Goal: Transaction & Acquisition: Purchase product/service

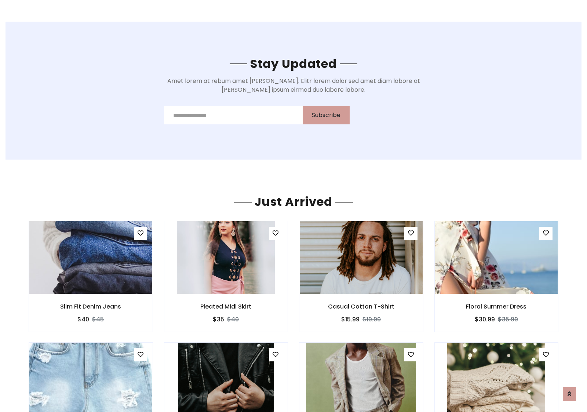
scroll to position [859, 0]
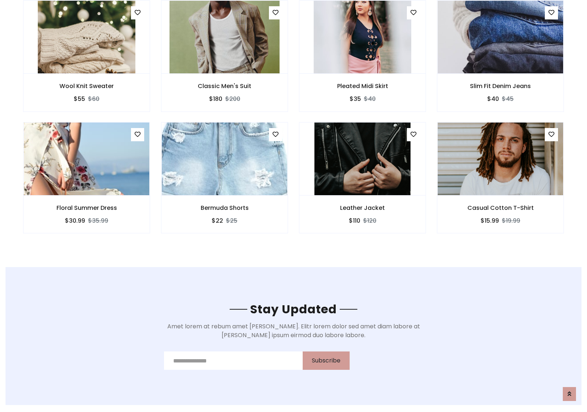
click at [293, 124] on div "Leather Jacket $110 $120" at bounding box center [362, 182] width 138 height 121
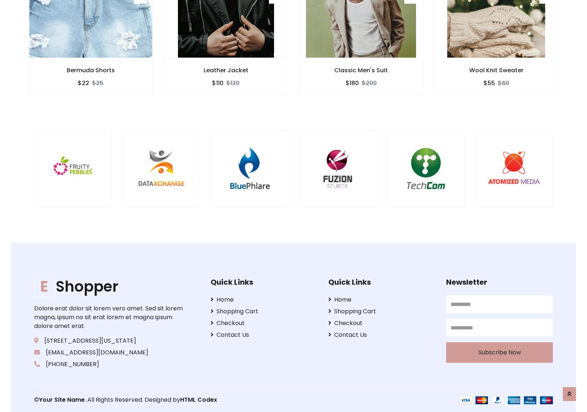
scroll to position [1396, 0]
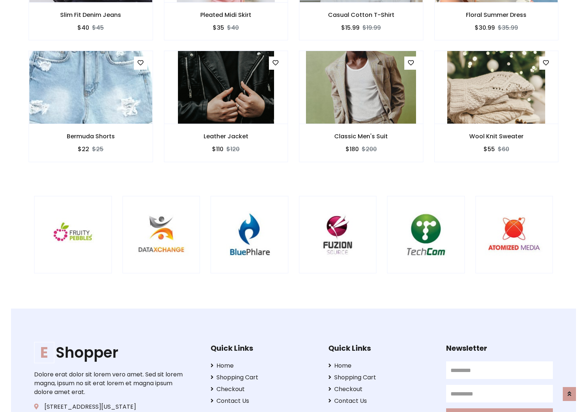
click at [293, 206] on div at bounding box center [386, 235] width 1763 height 78
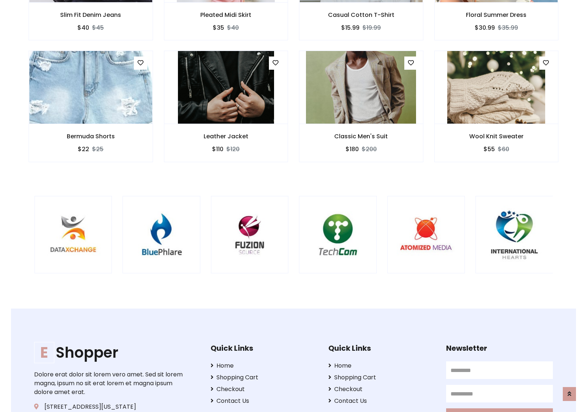
click at [293, 206] on div at bounding box center [298, 235] width 1763 height 78
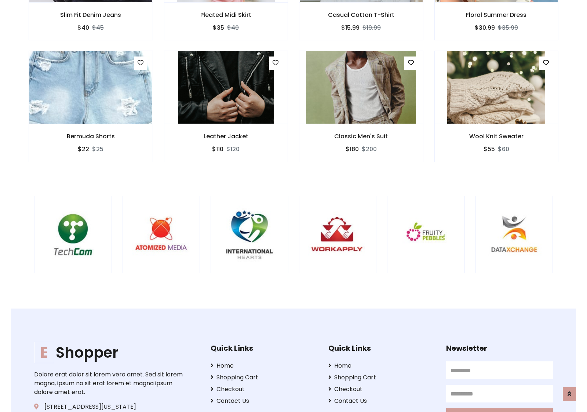
click at [293, 206] on div at bounding box center [33, 235] width 1763 height 78
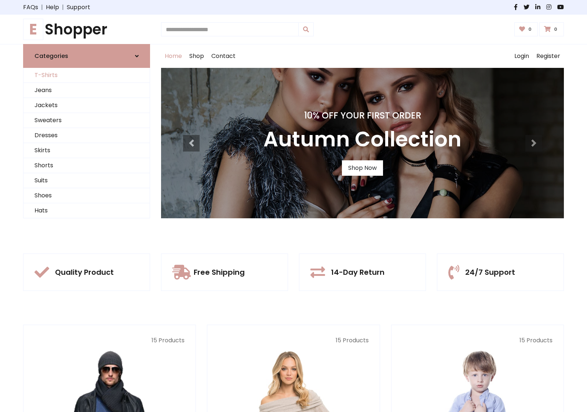
click at [87, 75] on link "T-Shirts" at bounding box center [86, 75] width 126 height 15
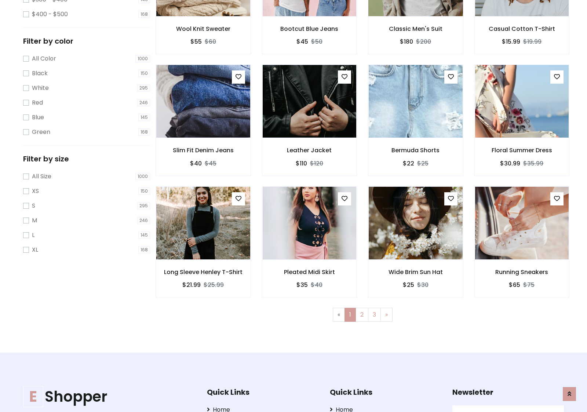
scroll to position [200, 0]
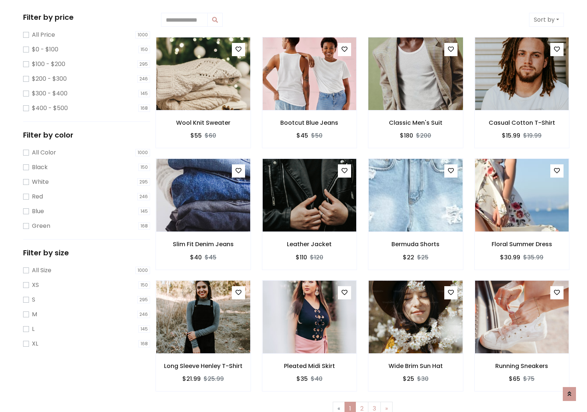
click at [415, 74] on img at bounding box center [415, 74] width 113 height 176
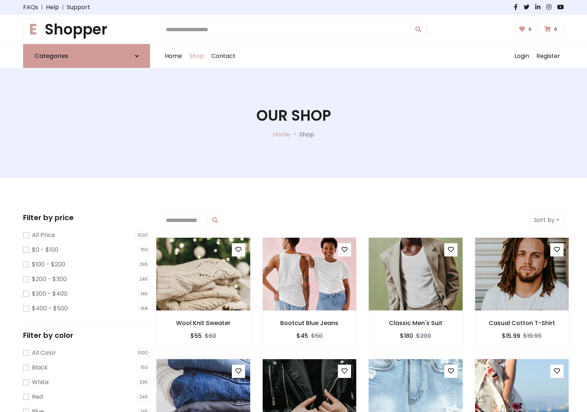
click at [87, 29] on h1 "E Shopper" at bounding box center [86, 30] width 127 height 18
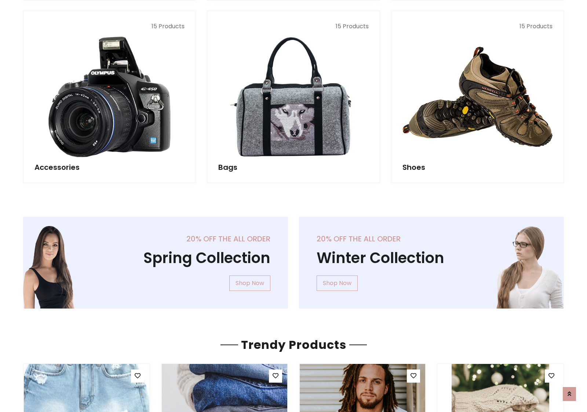
scroll to position [712, 0]
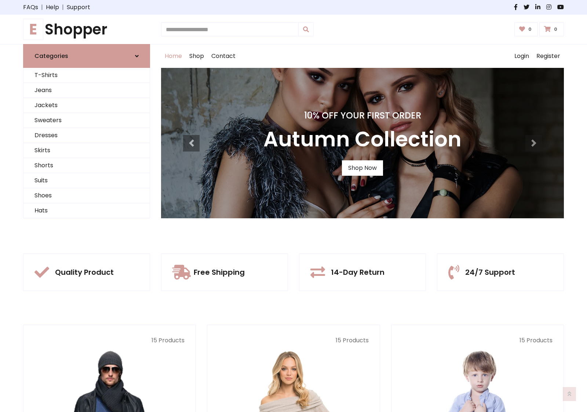
scroll to position [241, 0]
